Goal: Task Accomplishment & Management: Manage account settings

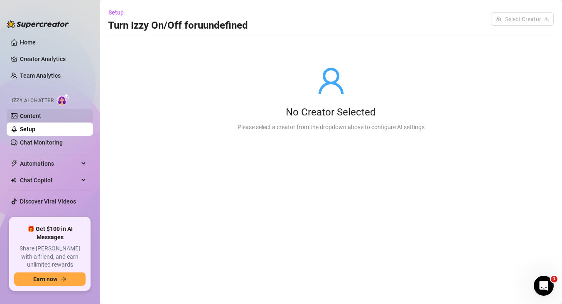
click at [26, 116] on link "Content" at bounding box center [30, 116] width 21 height 7
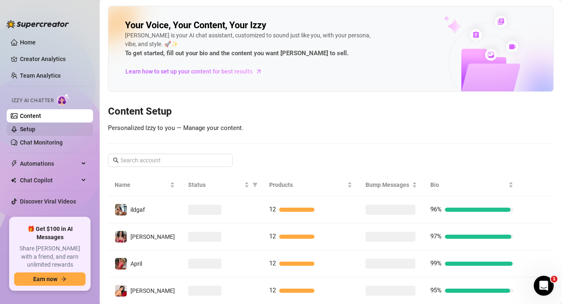
click at [27, 128] on link "Setup" at bounding box center [27, 129] width 15 height 7
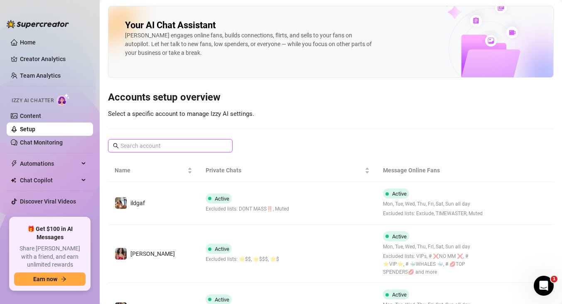
click at [138, 150] on input "text" at bounding box center [171, 145] width 101 height 9
paste input "[PERSON_NAME][EMAIL_ADDRESS][DOMAIN_NAME]"
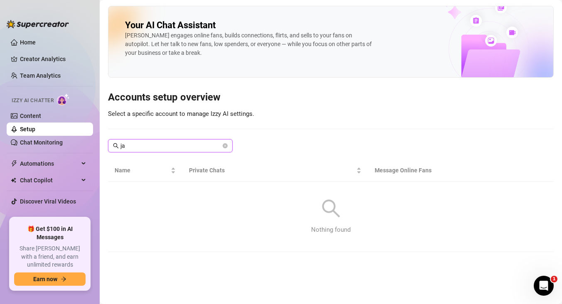
type input "j"
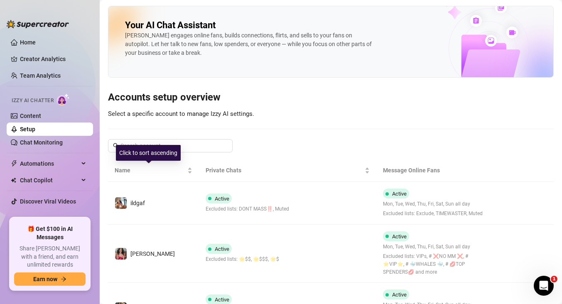
click at [171, 148] on div "Click to sort ascending" at bounding box center [148, 153] width 65 height 16
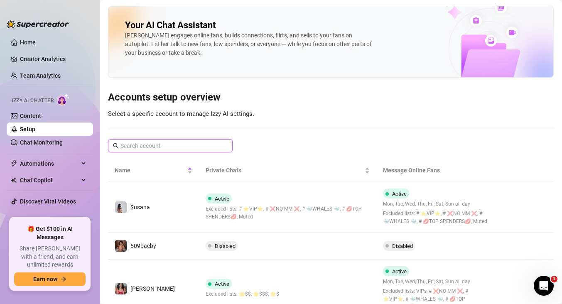
click at [189, 146] on input "text" at bounding box center [171, 145] width 101 height 9
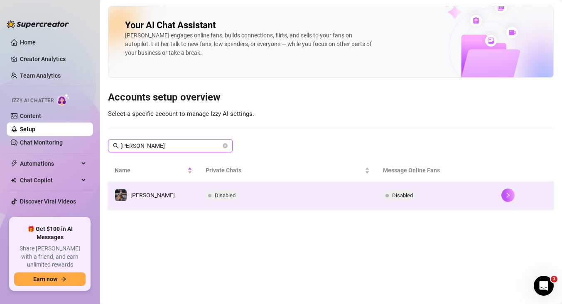
type input "[PERSON_NAME]"
click at [158, 201] on td "[PERSON_NAME]" at bounding box center [153, 195] width 91 height 27
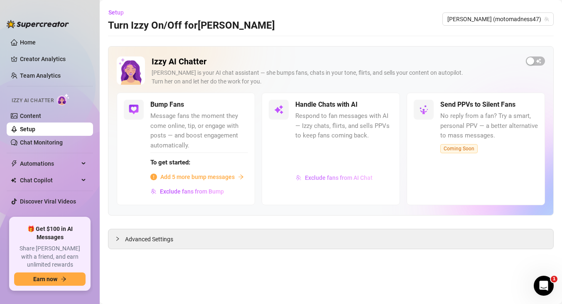
click at [323, 179] on span "Exclude fans from AI Chat" at bounding box center [339, 178] width 68 height 7
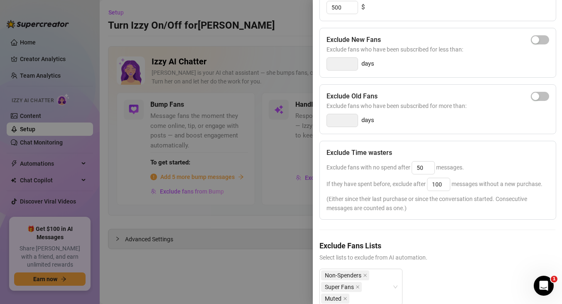
scroll to position [147, 0]
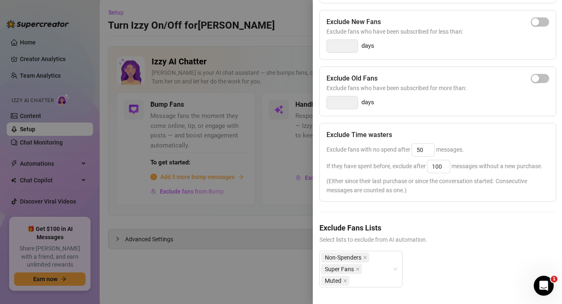
click at [277, 274] on div at bounding box center [281, 152] width 562 height 304
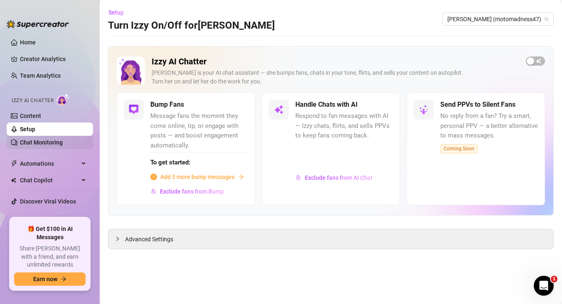
click at [43, 143] on link "Chat Monitoring" at bounding box center [41, 142] width 43 height 7
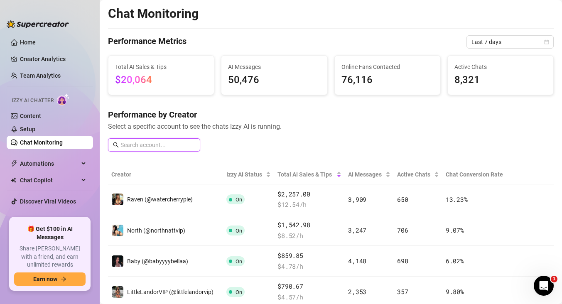
click at [157, 143] on input "text" at bounding box center [158, 145] width 75 height 9
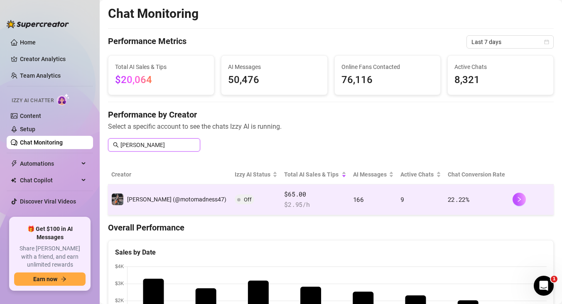
type input "[PERSON_NAME]"
click at [150, 191] on td "[PERSON_NAME] (@motomadness47)" at bounding box center [169, 200] width 123 height 31
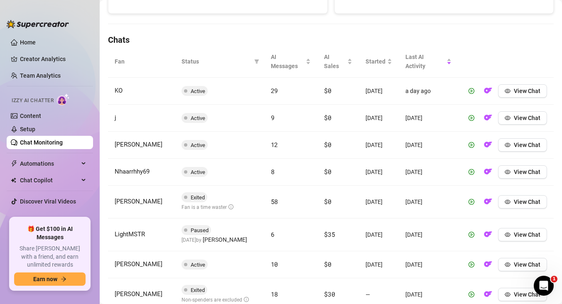
scroll to position [265, 0]
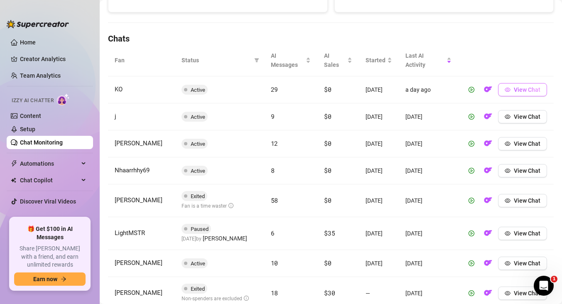
click at [520, 90] on span "View Chat" at bounding box center [527, 89] width 27 height 7
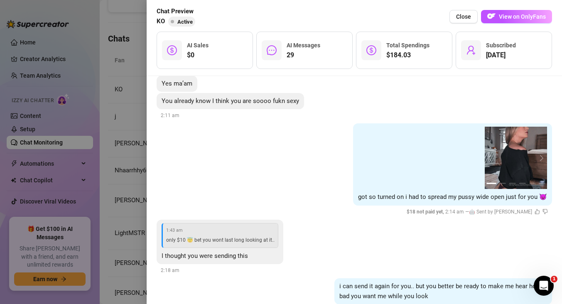
scroll to position [622, 0]
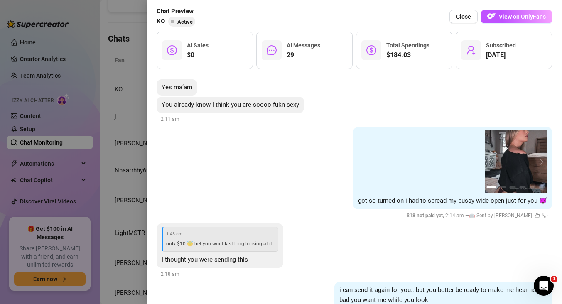
click at [223, 237] on span "1:43 am" at bounding box center [220, 234] width 109 height 7
click at [220, 239] on div "1:43 am only $10 😇 bet you wont last long looking at it.." at bounding box center [220, 239] width 117 height 25
click at [206, 259] on span "I thought you were sending this" at bounding box center [205, 259] width 86 height 7
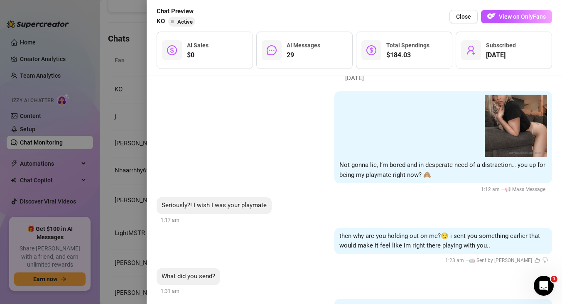
scroll to position [0, 0]
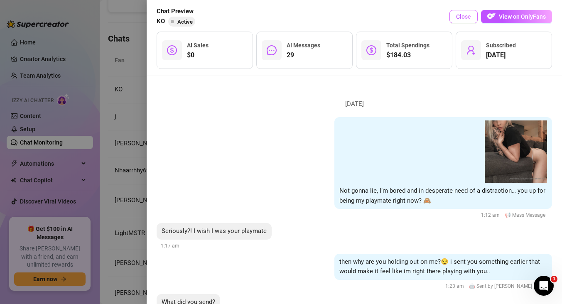
click at [468, 16] on span "Close" at bounding box center [463, 16] width 15 height 7
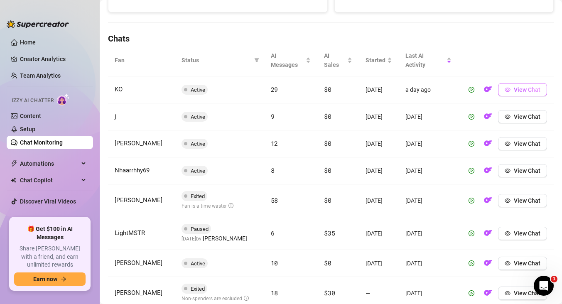
click at [515, 89] on span "View Chat" at bounding box center [527, 89] width 27 height 7
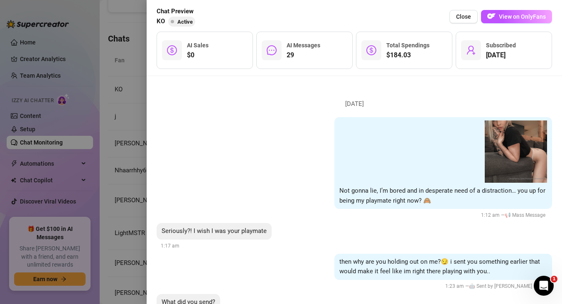
scroll to position [0, 0]
click at [131, 118] on div at bounding box center [281, 152] width 562 height 304
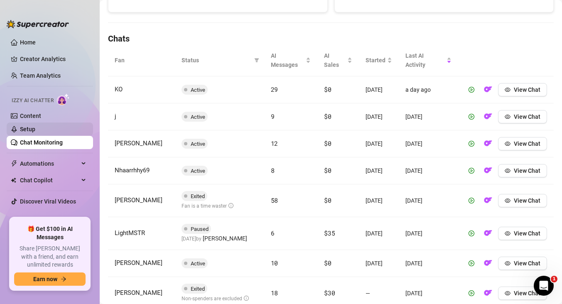
click at [35, 132] on link "Setup" at bounding box center [27, 129] width 15 height 7
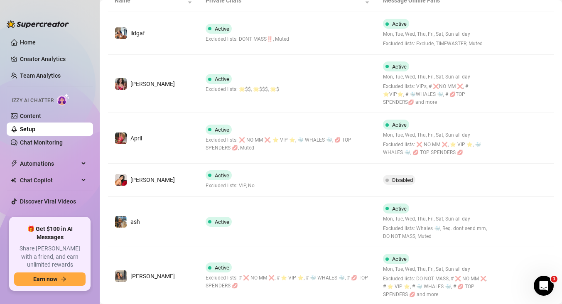
scroll to position [171, 0]
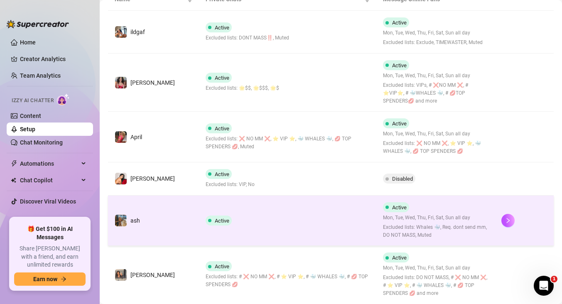
click at [294, 213] on td "Active" at bounding box center [288, 221] width 178 height 51
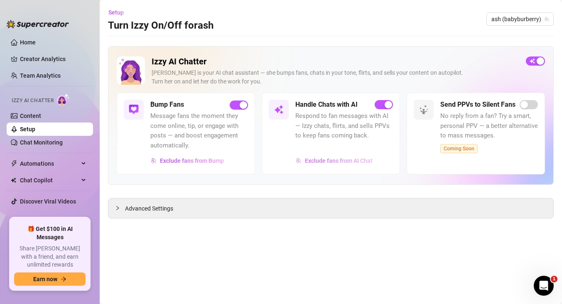
click at [322, 162] on span "Exclude fans from AI Chat" at bounding box center [339, 161] width 68 height 7
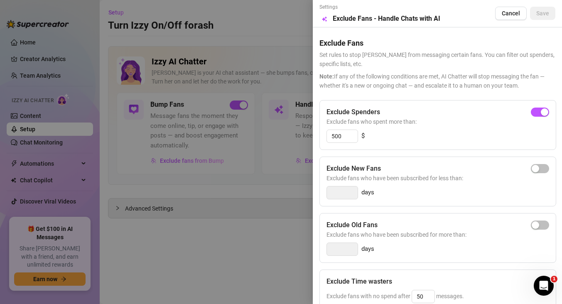
click at [286, 44] on div at bounding box center [281, 152] width 562 height 304
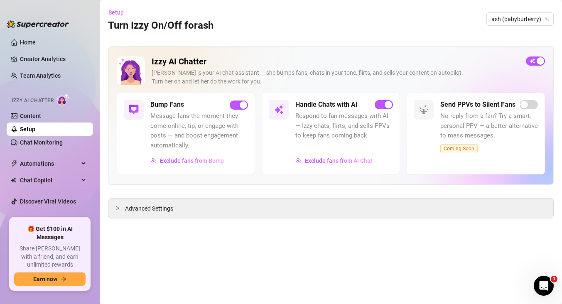
click at [35, 128] on link "Setup" at bounding box center [27, 129] width 15 height 7
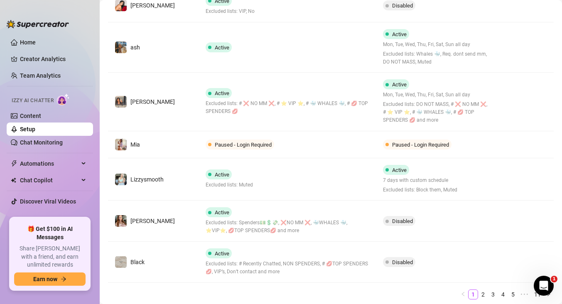
scroll to position [344, 0]
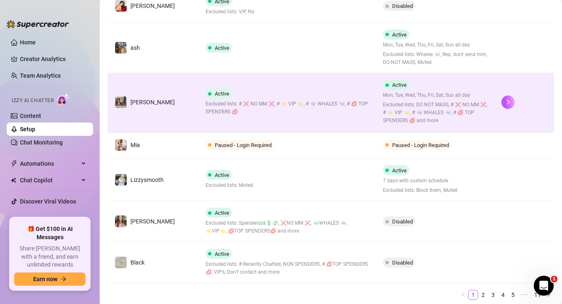
click at [326, 102] on span "Excluded lists: # ❌ NO MM ❌, # ⭐️ VIP ⭐️, # 🐳 WHALES 🐳, # 💋 TOP SPENDERS 💋" at bounding box center [288, 108] width 164 height 16
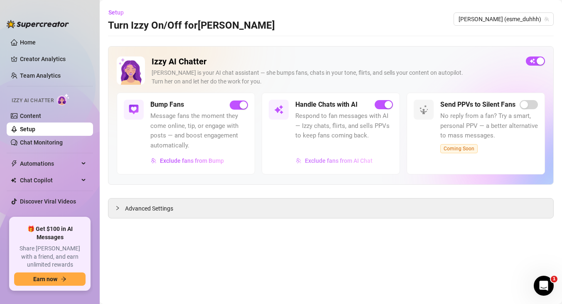
click at [331, 161] on span "Exclude fans from AI Chat" at bounding box center [339, 161] width 68 height 7
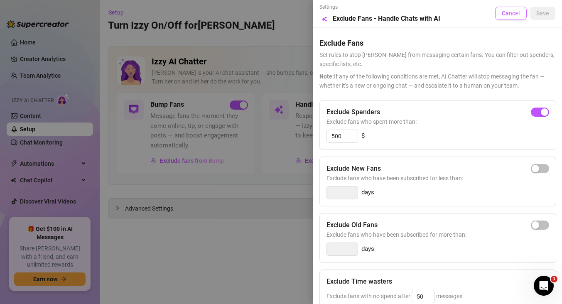
click at [511, 12] on span "Cancel" at bounding box center [511, 13] width 18 height 7
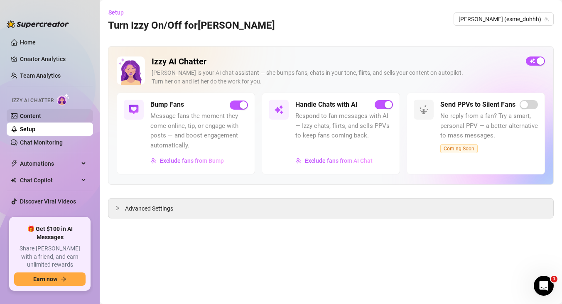
click at [41, 116] on link "Content" at bounding box center [30, 116] width 21 height 7
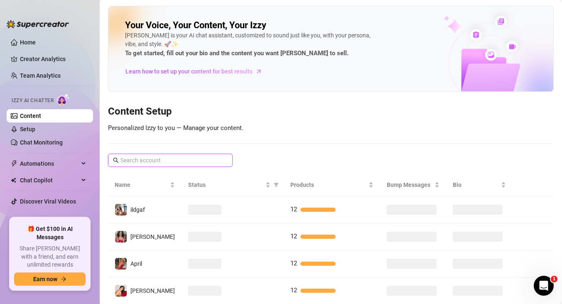
click at [173, 162] on input "text" at bounding box center [171, 160] width 101 height 9
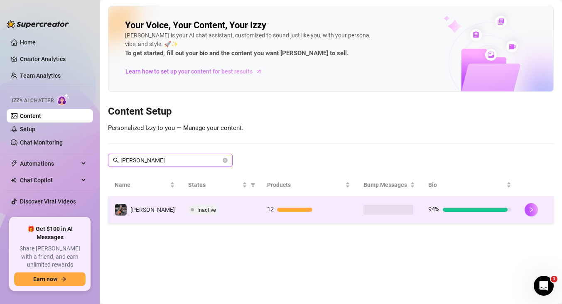
type input "[PERSON_NAME]"
click at [152, 207] on td "[PERSON_NAME]" at bounding box center [145, 210] width 74 height 27
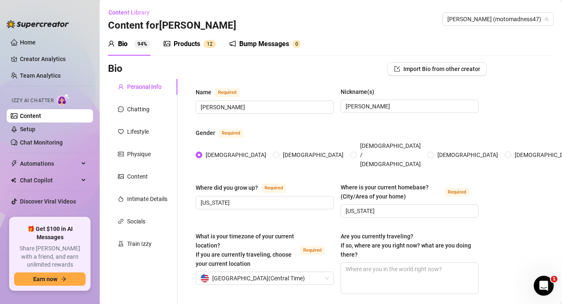
click at [187, 40] on div "Products" at bounding box center [187, 44] width 27 height 10
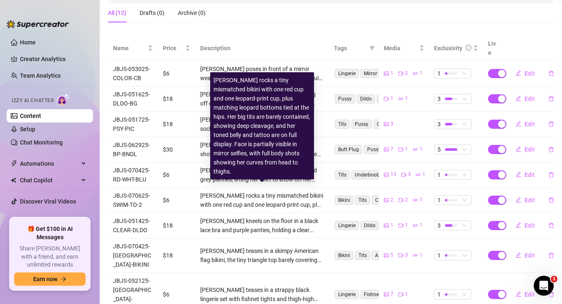
scroll to position [129, 0]
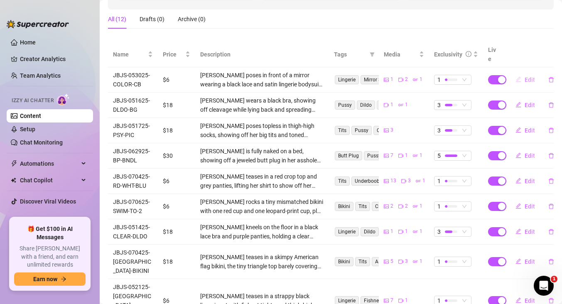
click at [535, 73] on button "Edit" at bounding box center [525, 79] width 33 height 13
type textarea "Type your message here..."
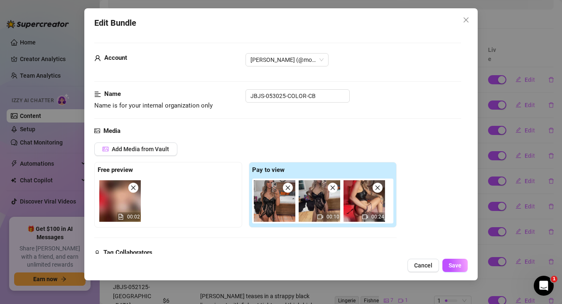
scroll to position [6, 0]
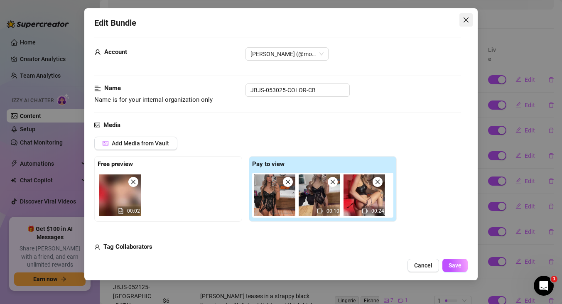
click at [465, 20] on icon "close" at bounding box center [466, 20] width 7 height 7
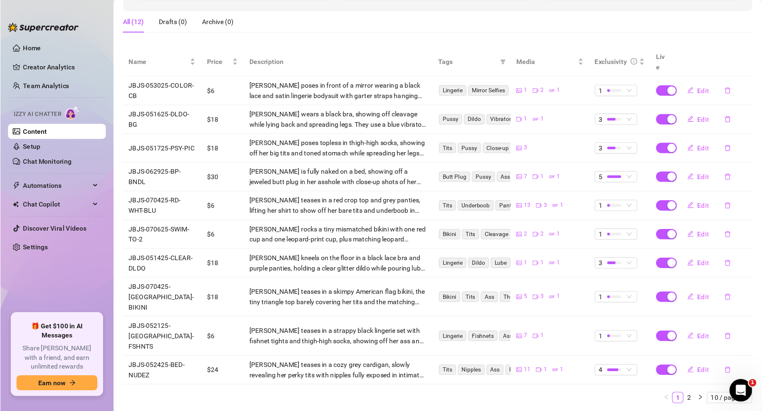
scroll to position [78, 0]
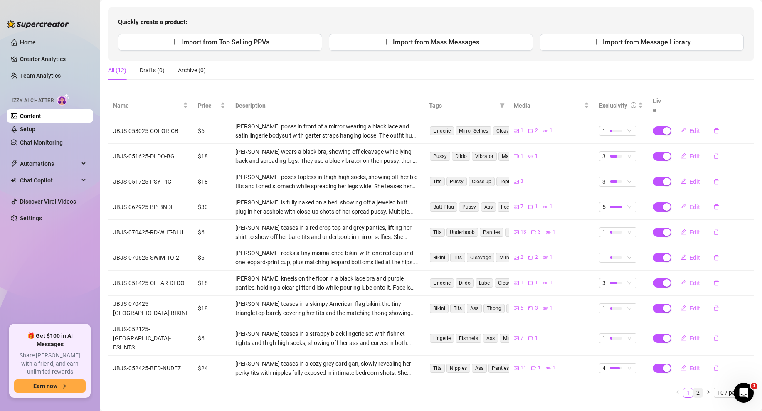
click at [562, 304] on link "2" at bounding box center [697, 392] width 9 height 9
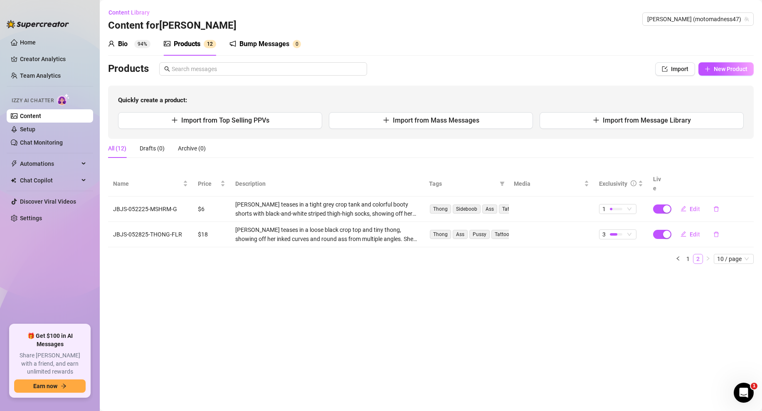
scroll to position [0, 0]
click at [562, 254] on span "10 / page" at bounding box center [733, 258] width 33 height 9
click at [562, 292] on main "Content Library Content for [PERSON_NAME] (motomadness47) Bio 94% Products 1 2 …" at bounding box center [431, 205] width 662 height 411
click at [31, 146] on link "Chat Monitoring" at bounding box center [41, 142] width 43 height 7
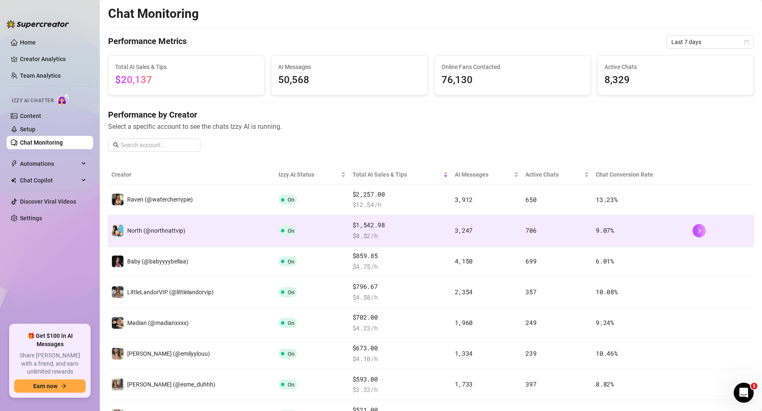
click at [222, 226] on td "North (@northnattvip)" at bounding box center [191, 230] width 167 height 31
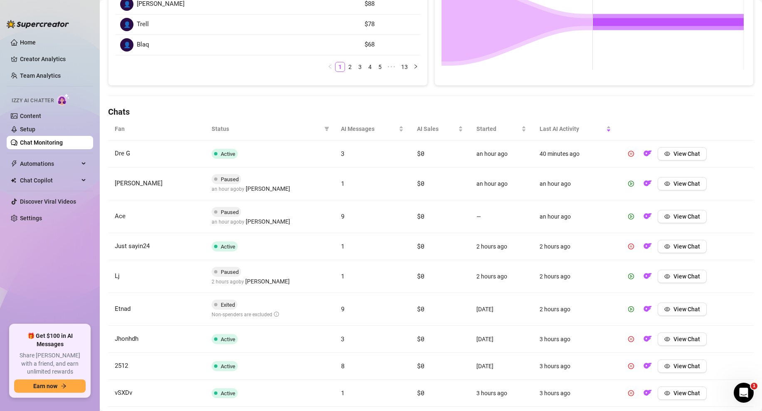
scroll to position [272, 0]
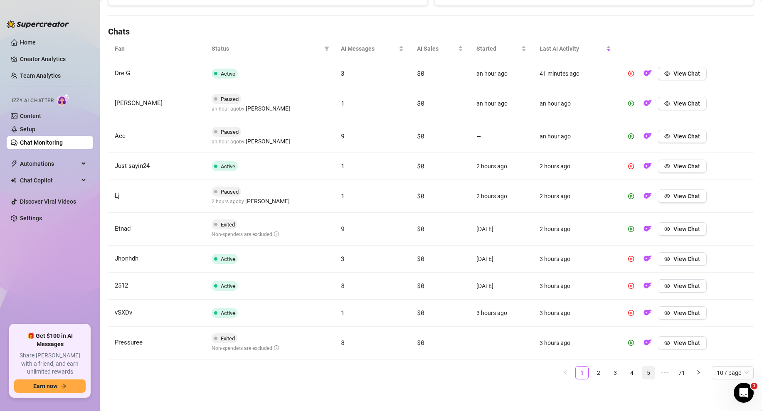
click at [562, 304] on link "5" at bounding box center [648, 373] width 12 height 12
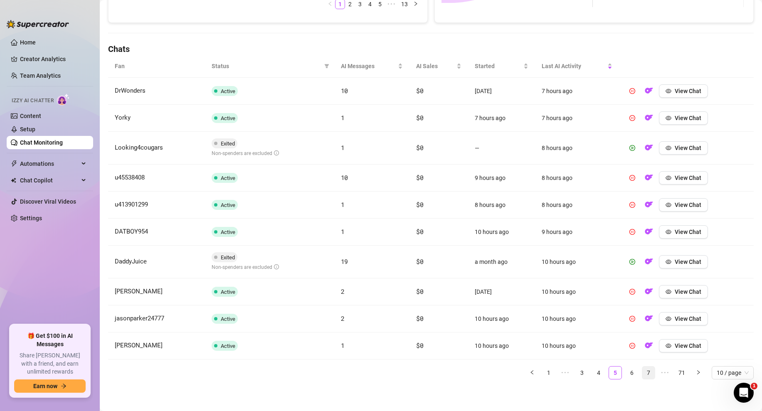
scroll to position [255, 0]
click at [562, 304] on link "4" at bounding box center [598, 373] width 12 height 12
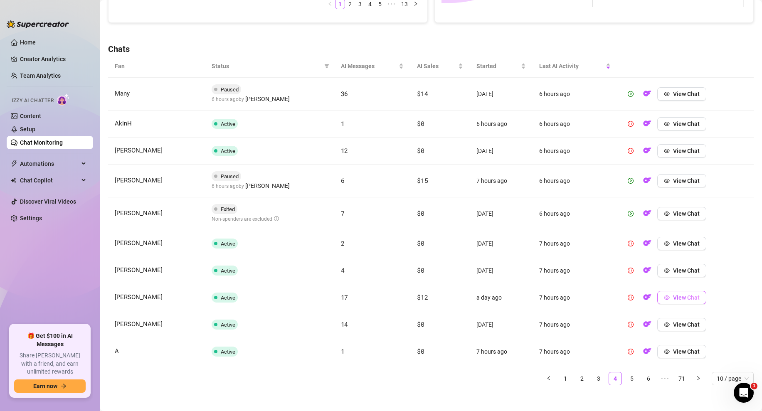
click at [562, 297] on span "View Chat" at bounding box center [686, 297] width 27 height 7
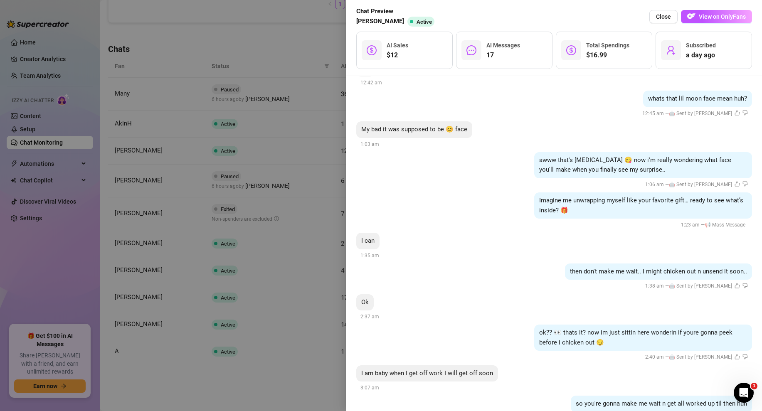
scroll to position [950, 0]
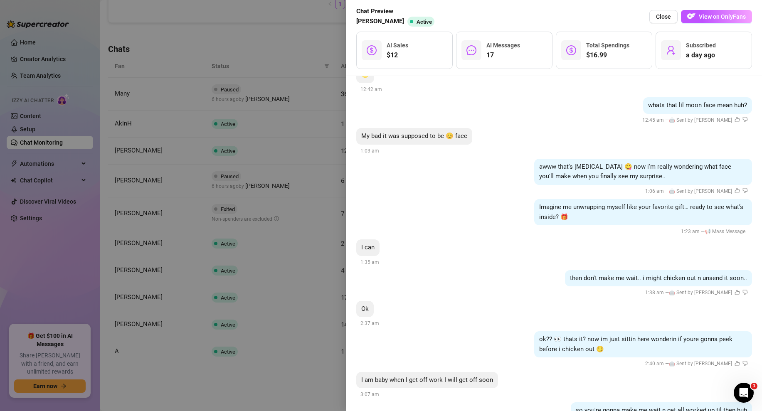
click at [285, 59] on div at bounding box center [381, 205] width 762 height 411
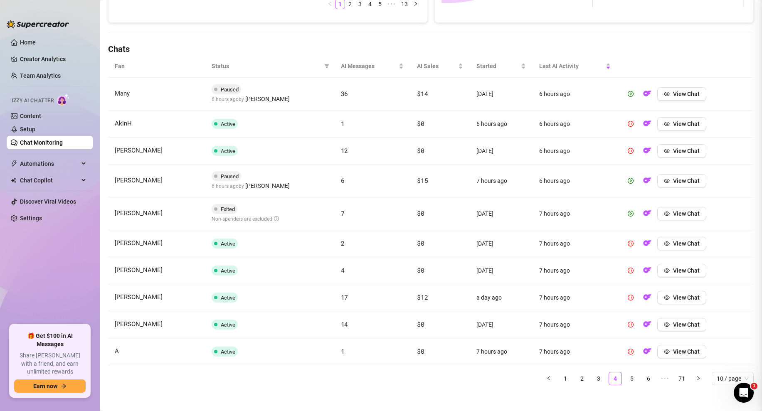
scroll to position [0, 0]
